Goal: Complete application form

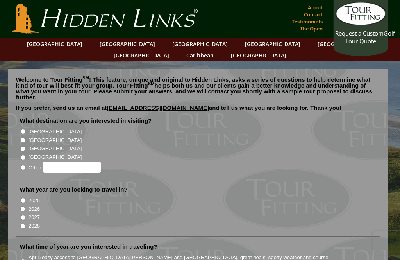
click at [20, 129] on input "[GEOGRAPHIC_DATA]" at bounding box center [22, 131] width 5 height 5
radio input "true"
click at [21, 206] on input "2026" at bounding box center [22, 208] width 5 height 5
radio input "true"
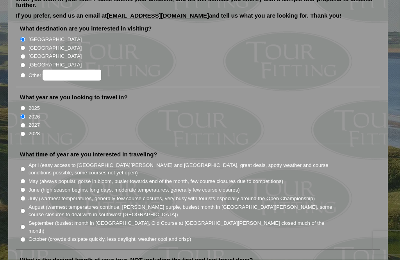
scroll to position [93, 0]
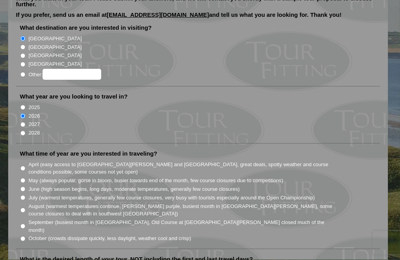
click at [21, 187] on input "June (high season begins, long days, moderate temperatures, generally few cours…" at bounding box center [22, 189] width 5 height 5
radio input "true"
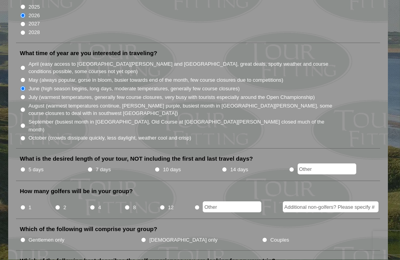
scroll to position [194, 0]
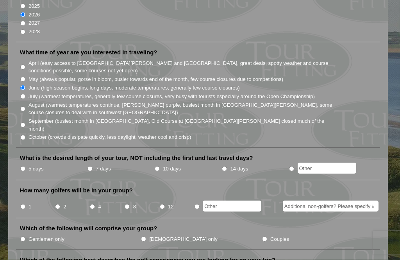
click at [92, 166] on input "7 days" at bounding box center [90, 168] width 5 height 5
radio input "true"
click at [55, 197] on li "2" at bounding box center [72, 204] width 35 height 15
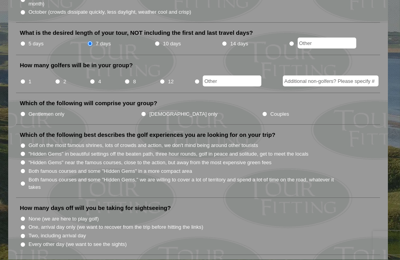
scroll to position [319, 0]
click at [141, 111] on input "[DEMOGRAPHIC_DATA] only" at bounding box center [143, 113] width 5 height 5
radio input "true"
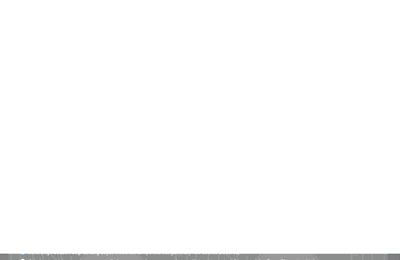
scroll to position [0, 0]
